Goal: Information Seeking & Learning: Learn about a topic

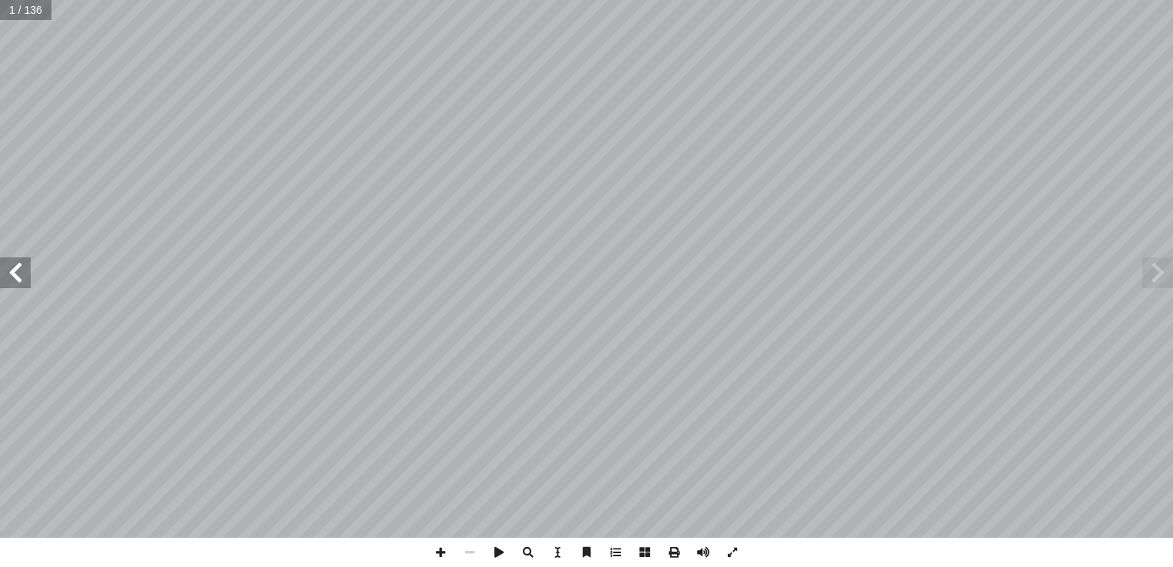
click at [28, 276] on span at bounding box center [15, 272] width 31 height 31
click at [16, 273] on span at bounding box center [15, 272] width 31 height 31
click at [20, 272] on span at bounding box center [15, 272] width 31 height 31
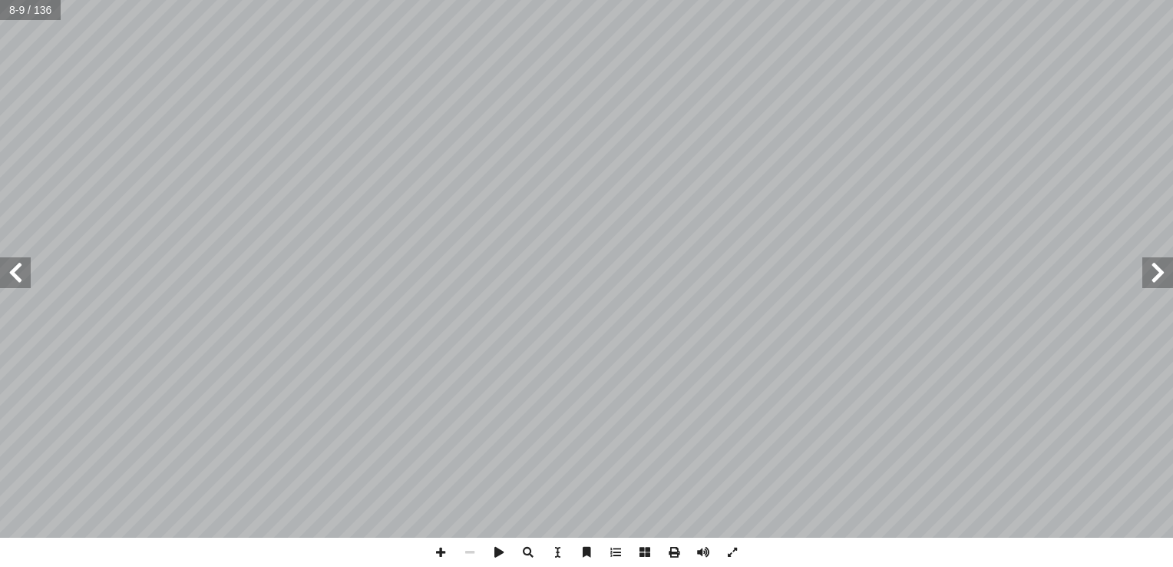
click at [20, 272] on span at bounding box center [15, 272] width 31 height 31
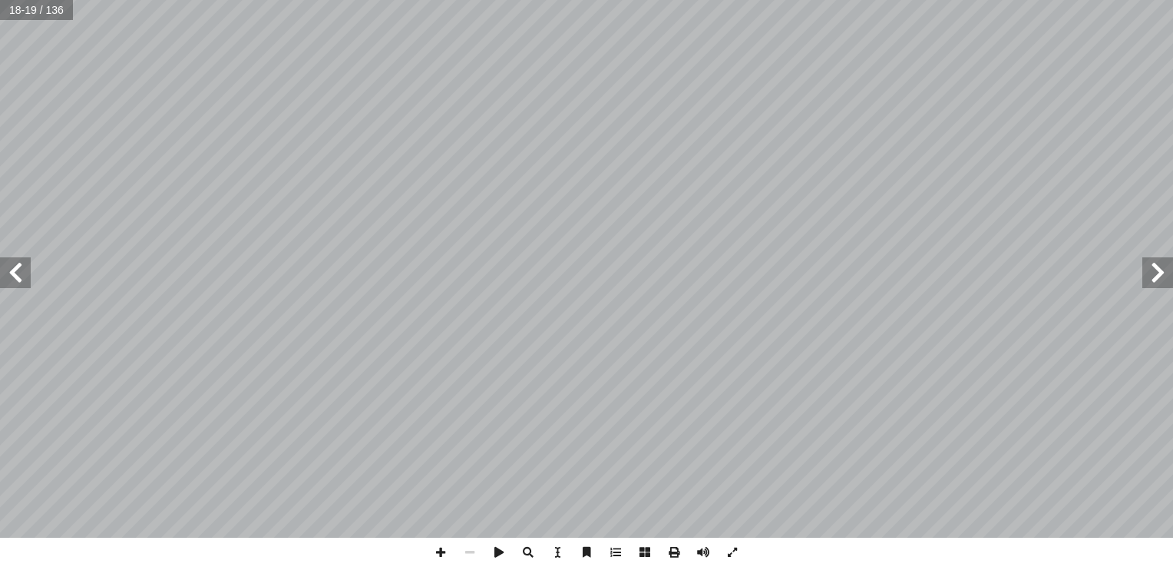
click at [20, 272] on span at bounding box center [15, 272] width 31 height 31
click at [439, 552] on span at bounding box center [440, 552] width 29 height 29
click at [472, 548] on span at bounding box center [469, 552] width 29 height 29
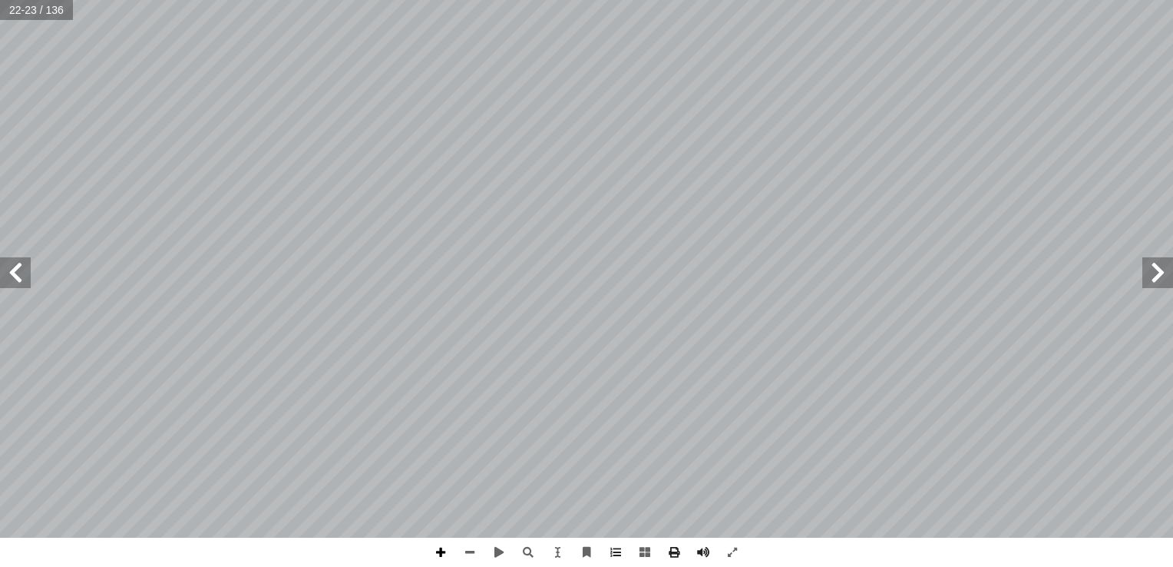
click at [438, 555] on span at bounding box center [440, 552] width 29 height 29
click at [470, 558] on span at bounding box center [469, 552] width 29 height 29
click at [442, 549] on span at bounding box center [440, 552] width 29 height 29
click at [11, 276] on span at bounding box center [15, 272] width 31 height 31
click at [438, 555] on span at bounding box center [440, 552] width 29 height 29
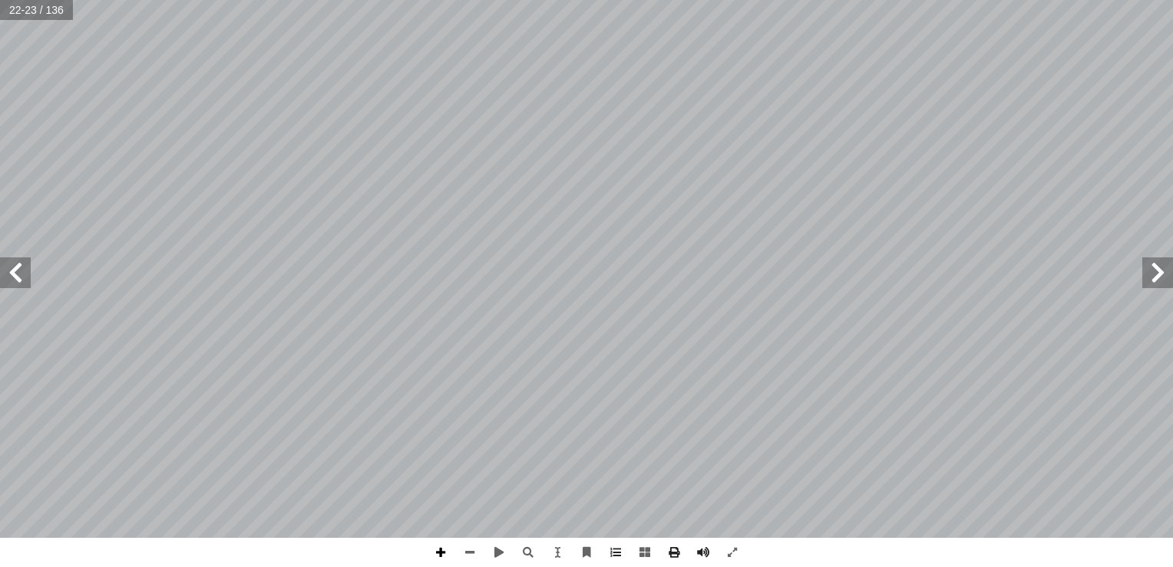
click at [445, 549] on span at bounding box center [440, 552] width 29 height 29
click at [13, 265] on span at bounding box center [15, 272] width 31 height 31
click at [470, 554] on span at bounding box center [469, 552] width 29 height 29
click at [1154, 284] on span at bounding box center [1158, 272] width 31 height 31
click at [439, 553] on span at bounding box center [440, 552] width 29 height 29
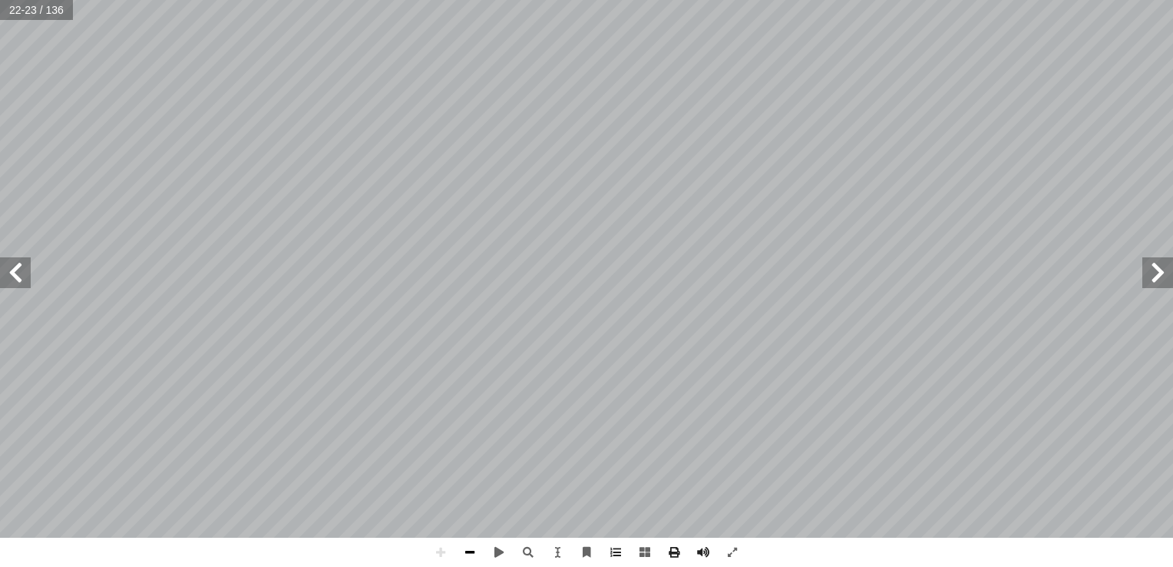
click at [468, 554] on span at bounding box center [469, 552] width 29 height 29
click at [442, 559] on span at bounding box center [440, 552] width 29 height 29
click at [471, 548] on span at bounding box center [469, 552] width 29 height 29
click at [21, 271] on span at bounding box center [15, 272] width 31 height 31
click at [474, 553] on span at bounding box center [469, 552] width 29 height 29
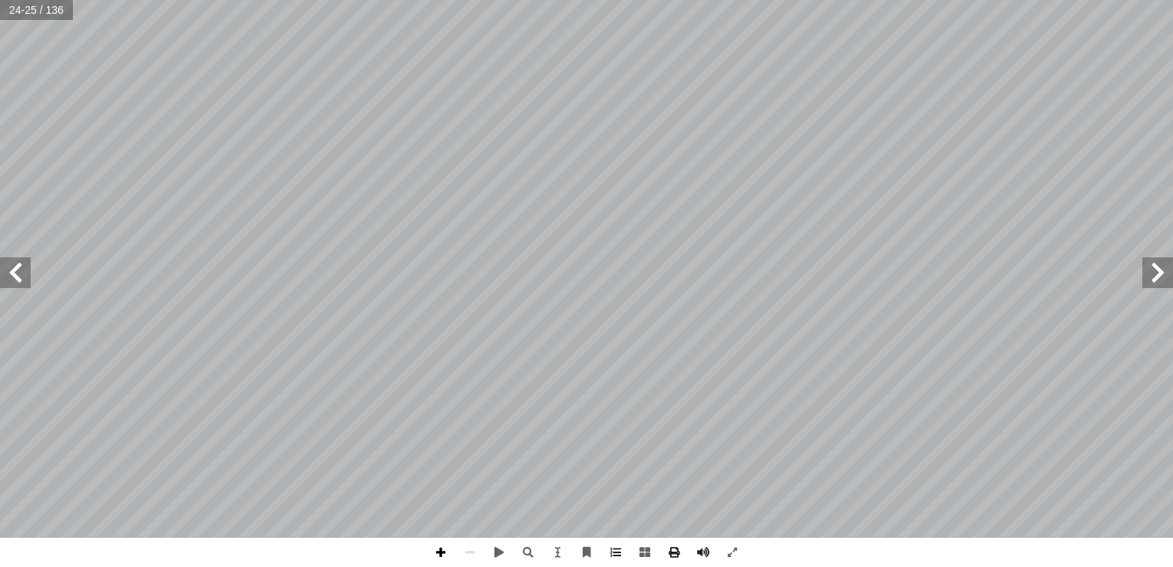
click at [443, 549] on span at bounding box center [440, 552] width 29 height 29
click at [430, 552] on span at bounding box center [440, 552] width 29 height 29
click at [466, 548] on span at bounding box center [469, 552] width 29 height 29
click at [441, 548] on span at bounding box center [440, 552] width 29 height 29
click at [475, 548] on span at bounding box center [469, 552] width 29 height 29
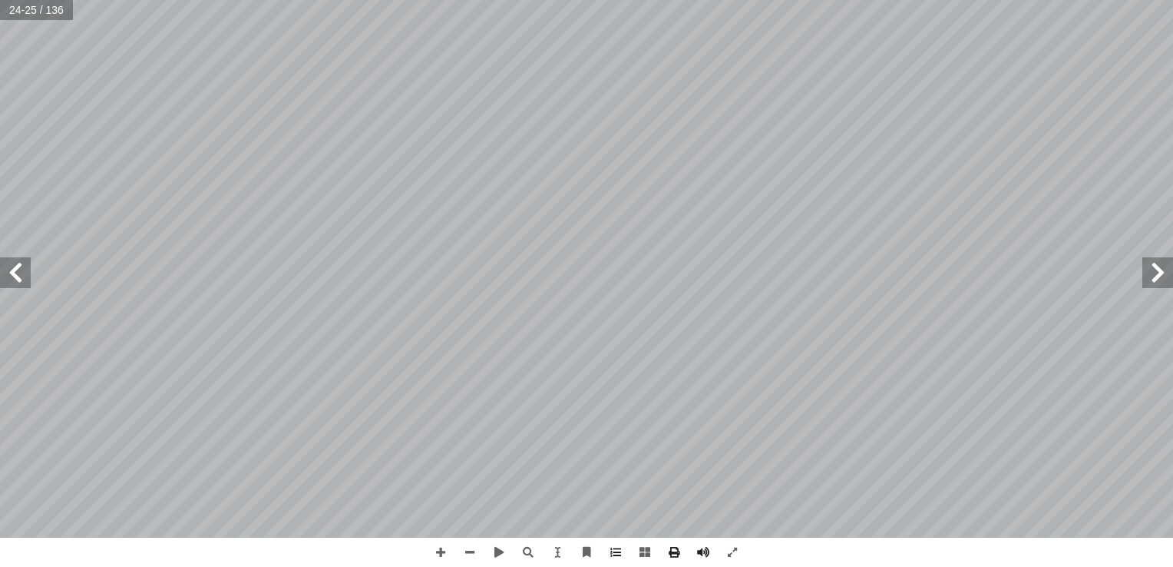
click at [12, 281] on span at bounding box center [15, 272] width 31 height 31
